Goal: Navigation & Orientation: Find specific page/section

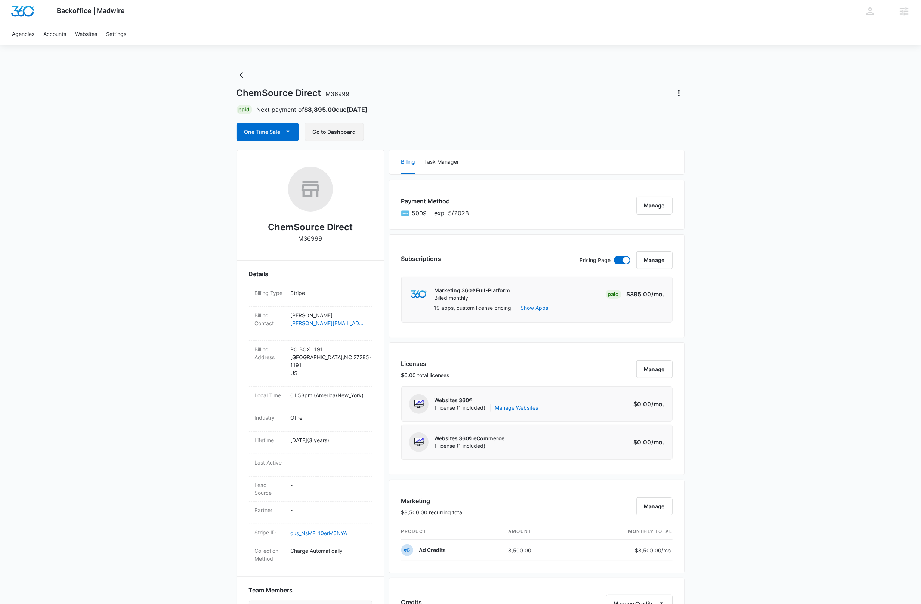
click at [332, 136] on button "Go to Dashboard" at bounding box center [334, 132] width 59 height 18
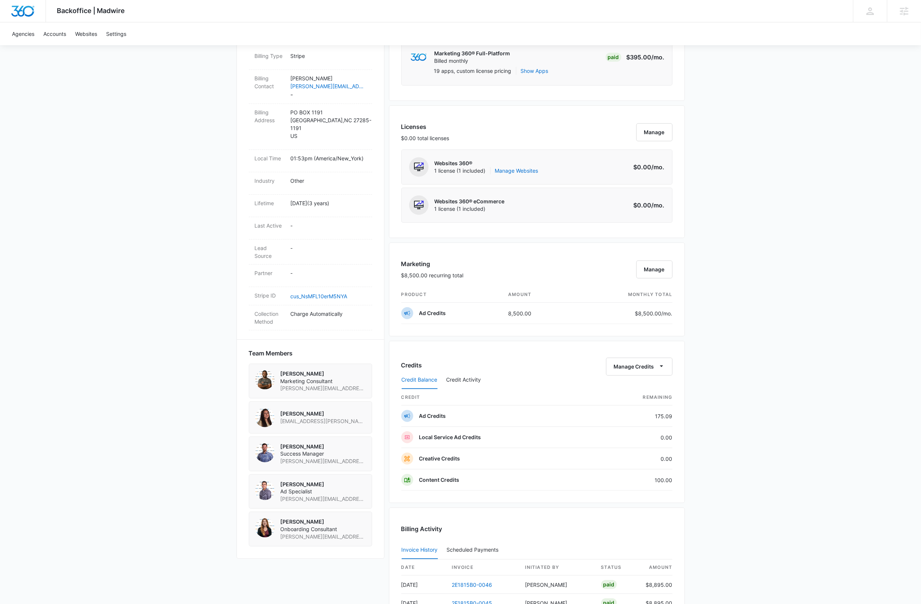
scroll to position [346, 0]
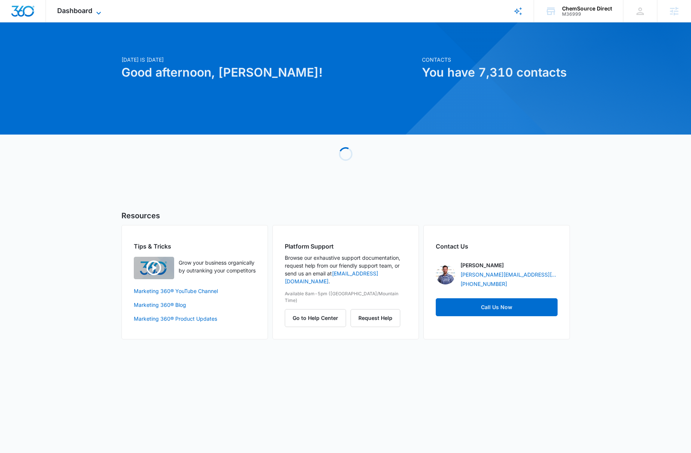
click at [97, 13] on icon at bounding box center [98, 13] width 9 height 9
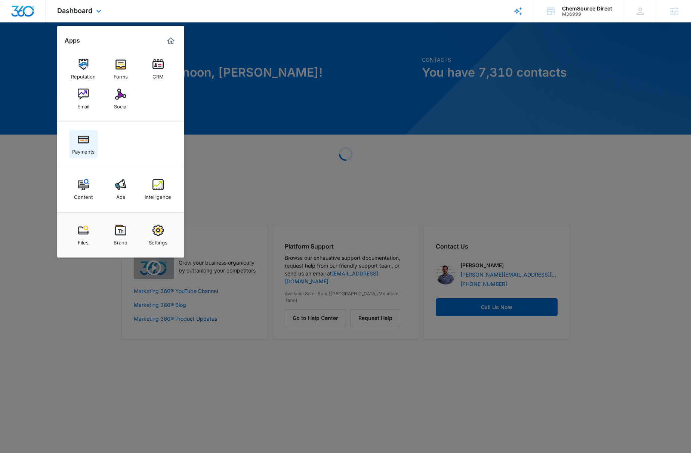
click at [85, 141] on img at bounding box center [83, 139] width 11 height 11
